Goal: Complete application form: Complete application form

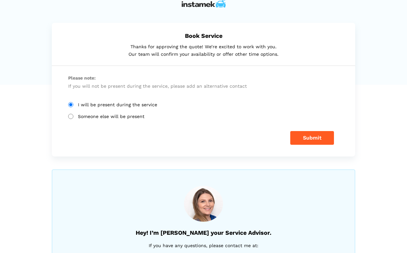
scroll to position [21, 0]
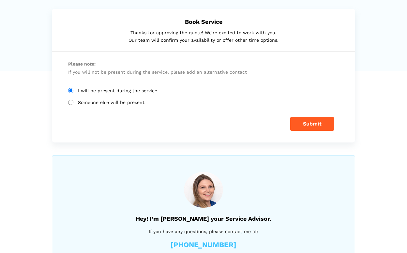
click at [69, 103] on input "Someone else will be present" at bounding box center [70, 102] width 5 height 5
radio input "true"
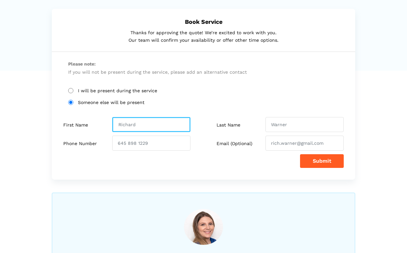
click at [143, 128] on input "text" at bounding box center [151, 124] width 78 height 15
type input "[PERSON_NAME]"
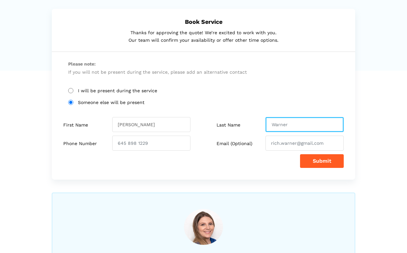
click at [292, 120] on input "text" at bounding box center [305, 124] width 78 height 15
type input "Luykenaar"
click at [234, 163] on div "Submit" at bounding box center [203, 161] width 281 height 14
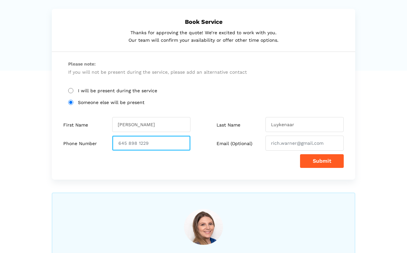
drag, startPoint x: 161, startPoint y: 143, endPoint x: 111, endPoint y: 143, distance: 50.0
click at [111, 143] on div "Phone Number" at bounding box center [130, 143] width 145 height 15
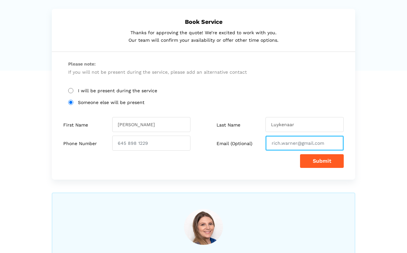
drag, startPoint x: 327, startPoint y: 144, endPoint x: 263, endPoint y: 150, distance: 63.9
click at [263, 150] on div "Email (Optional)" at bounding box center [276, 143] width 145 height 15
click at [253, 161] on div "Submit" at bounding box center [203, 161] width 281 height 14
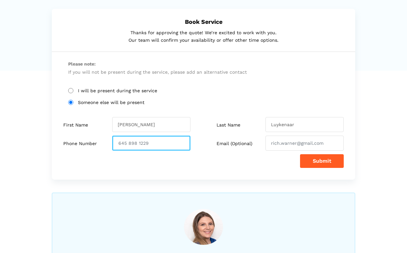
click at [158, 142] on input "number" at bounding box center [151, 143] width 78 height 15
type input "00000000"
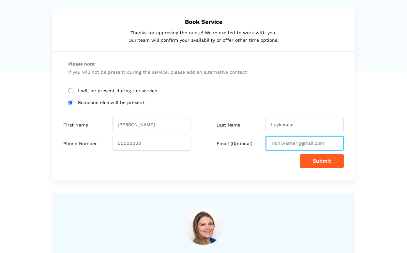
click at [321, 144] on input "email" at bounding box center [305, 143] width 78 height 15
type input "0"
type input "N/A"
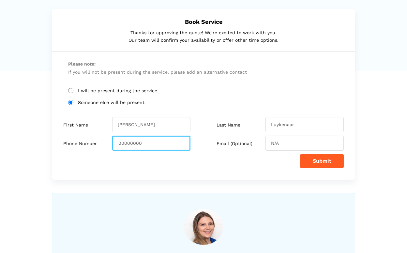
click at [158, 142] on input "00000000" at bounding box center [151, 143] width 78 height 15
type input "0"
click at [158, 142] on input "number" at bounding box center [151, 143] width 78 height 15
click at [156, 144] on input "number" at bounding box center [151, 143] width 78 height 15
drag, startPoint x: 156, startPoint y: 144, endPoint x: 114, endPoint y: 148, distance: 42.0
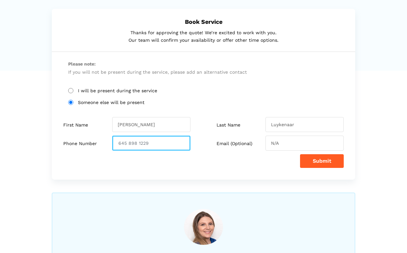
click at [114, 148] on input "number" at bounding box center [151, 143] width 78 height 15
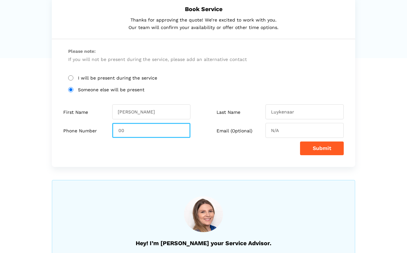
scroll to position [33, 0]
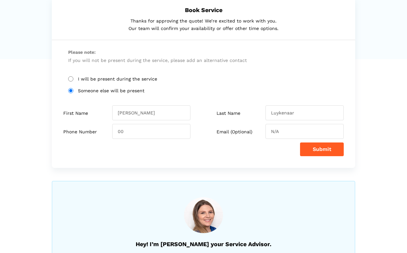
click at [313, 149] on button "Submit" at bounding box center [322, 150] width 44 height 14
click at [131, 135] on input "00" at bounding box center [151, 131] width 78 height 15
type input "0"
click at [284, 130] on input "N/A" at bounding box center [305, 131] width 78 height 15
type input "N"
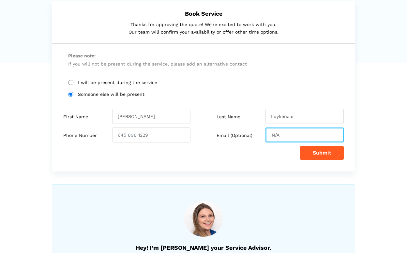
scroll to position [30, 0]
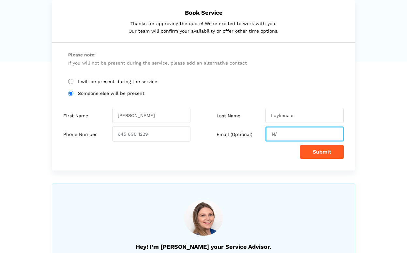
type input "N"
click at [70, 80] on input "I will be present during the service" at bounding box center [70, 81] width 5 height 5
radio input "true"
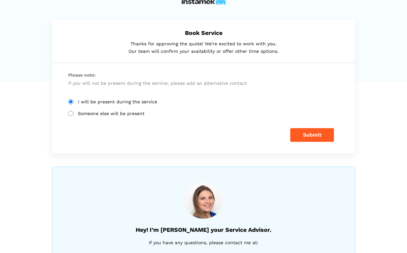
scroll to position [9, 0]
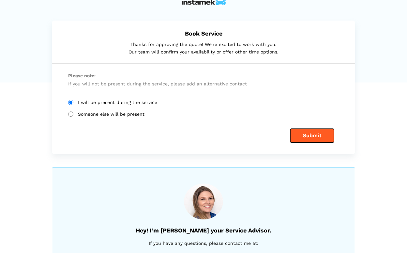
click at [298, 135] on button "Submit" at bounding box center [313, 136] width 44 height 14
